Goal: Task Accomplishment & Management: Use online tool/utility

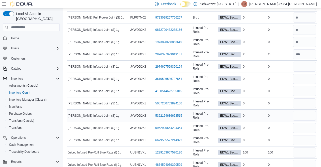
scroll to position [749, 0]
type input "*"
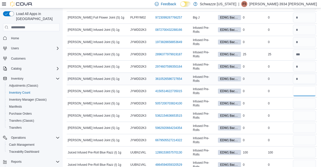
type input "*"
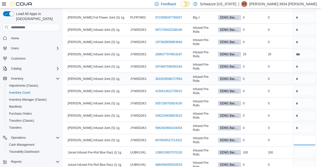
type input "*"
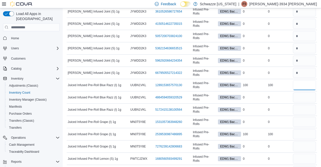
scroll to position [816, 0]
click at [298, 93] on input "number" at bounding box center [303, 98] width 23 height 10
type input "*"
type input "**"
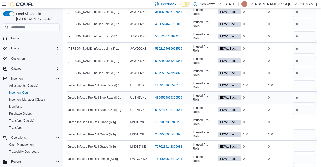
type input "*"
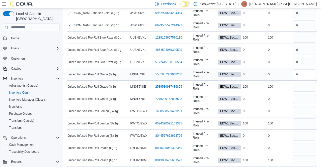
scroll to position [864, 0]
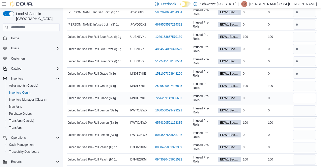
click at [299, 93] on input "number" at bounding box center [303, 98] width 23 height 10
type input "*"
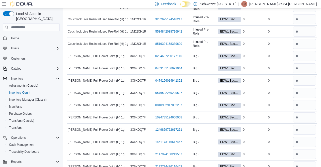
scroll to position [0, 0]
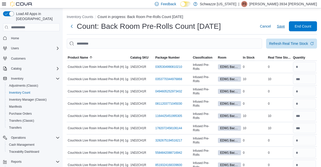
type input "*"
click at [280, 25] on span "Save" at bounding box center [280, 26] width 8 height 5
